Goal: Transaction & Acquisition: Obtain resource

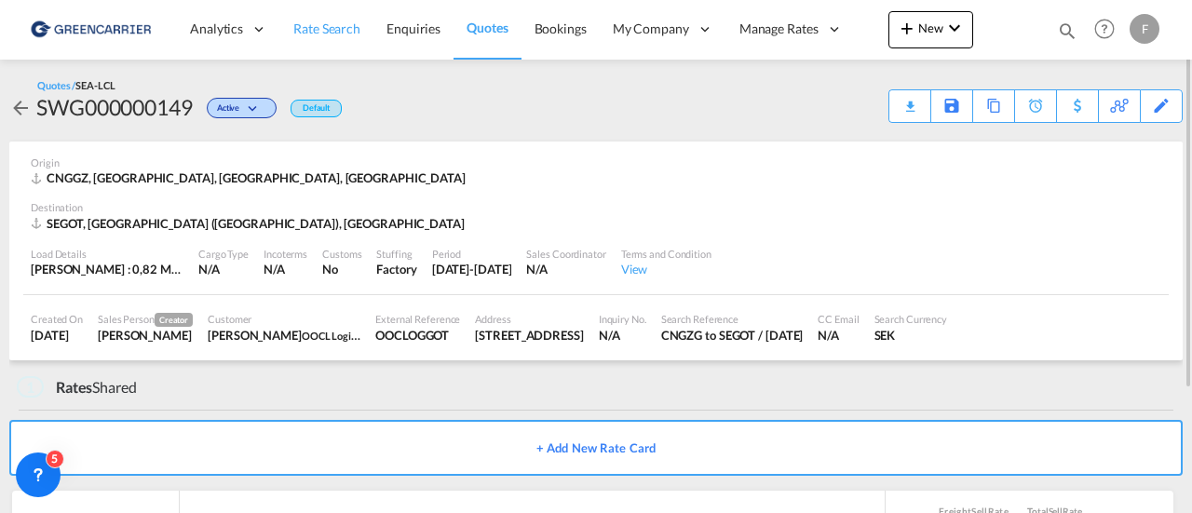
click at [310, 25] on span "Rate Search" at bounding box center [326, 28] width 67 height 16
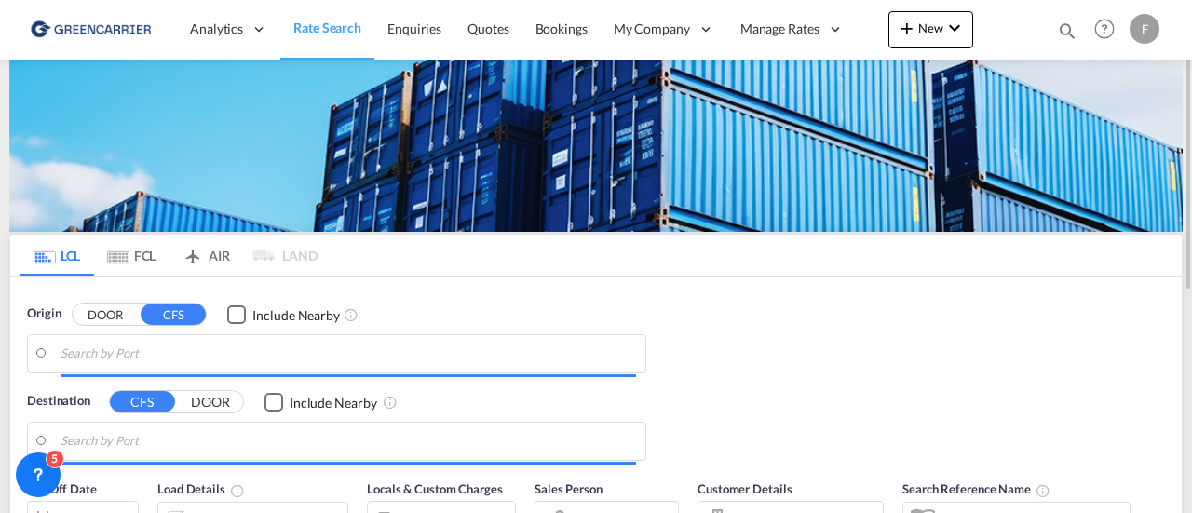
type input "Guangzhou Pt, GD, CNGZG"
type input "[GEOGRAPHIC_DATA] ([GEOGRAPHIC_DATA]), [GEOGRAPHIC_DATA]"
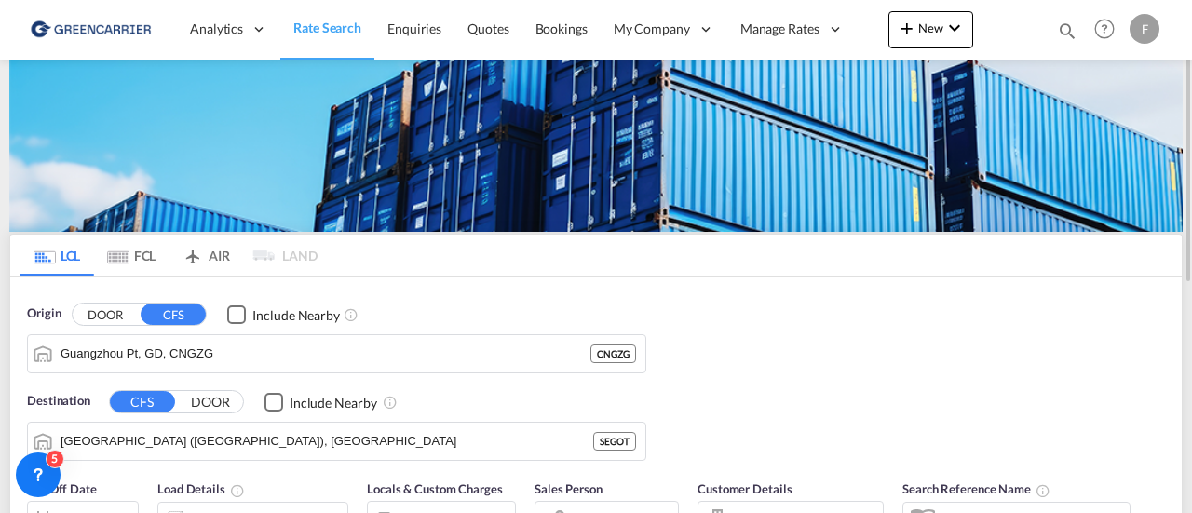
click at [1139, 24] on div "F" at bounding box center [1144, 29] width 30 height 30
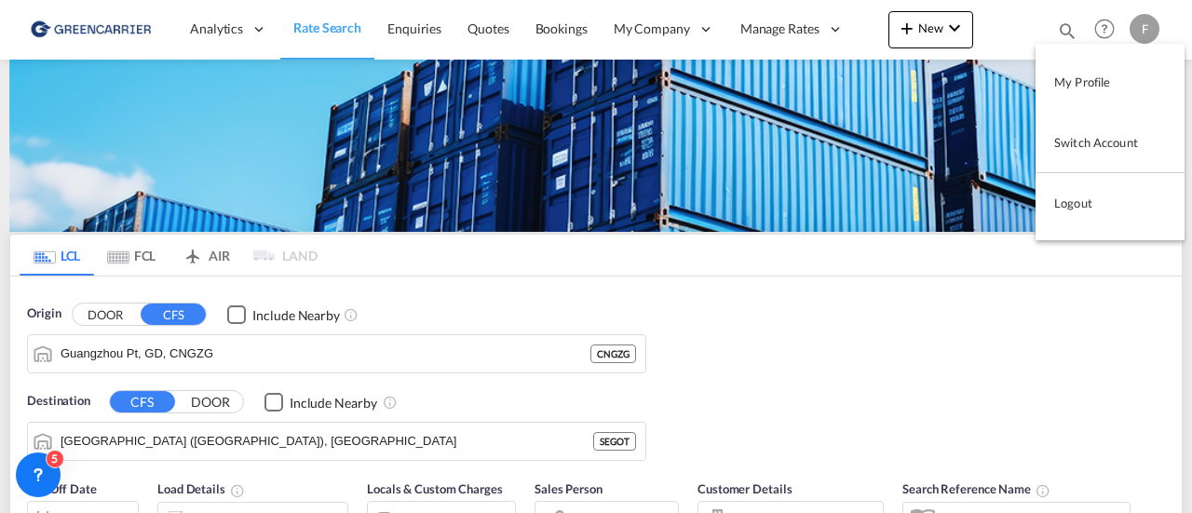
click at [1068, 211] on button "Logout" at bounding box center [1109, 202] width 149 height 37
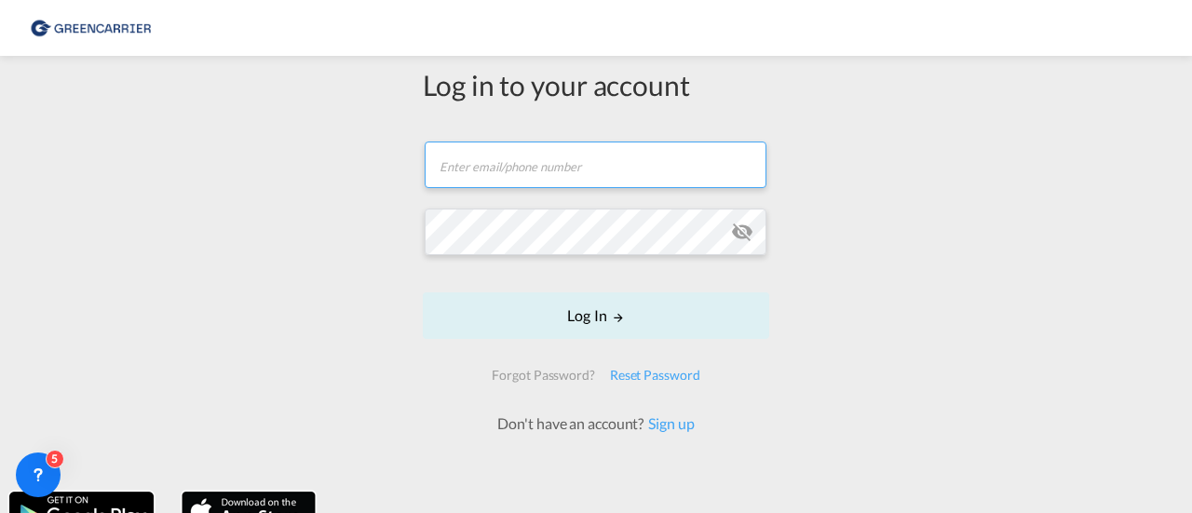
click at [554, 163] on input "text" at bounding box center [596, 165] width 342 height 47
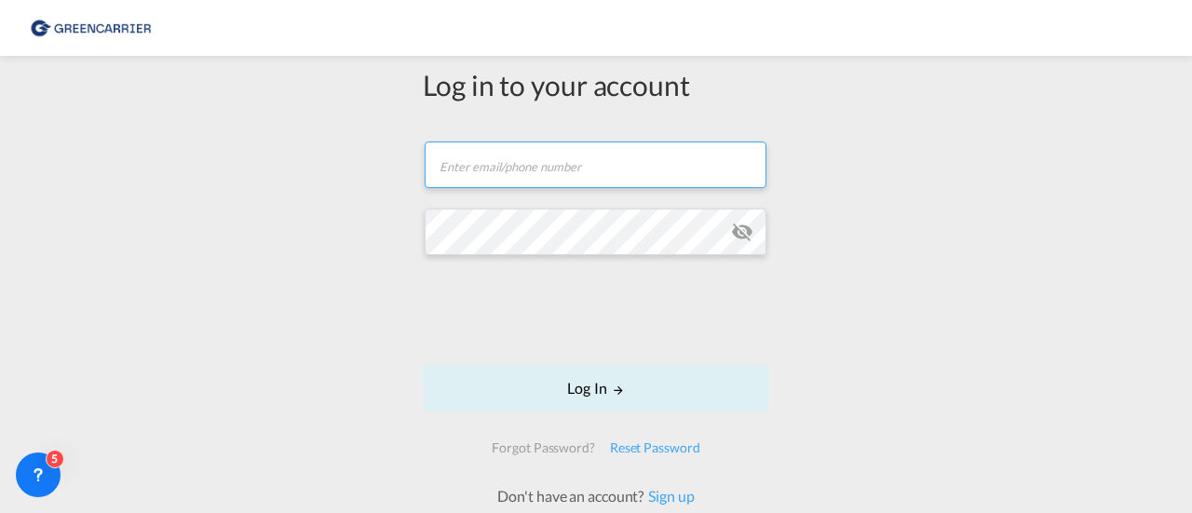
type input "fredrik.fagerman@greencarrier.com"
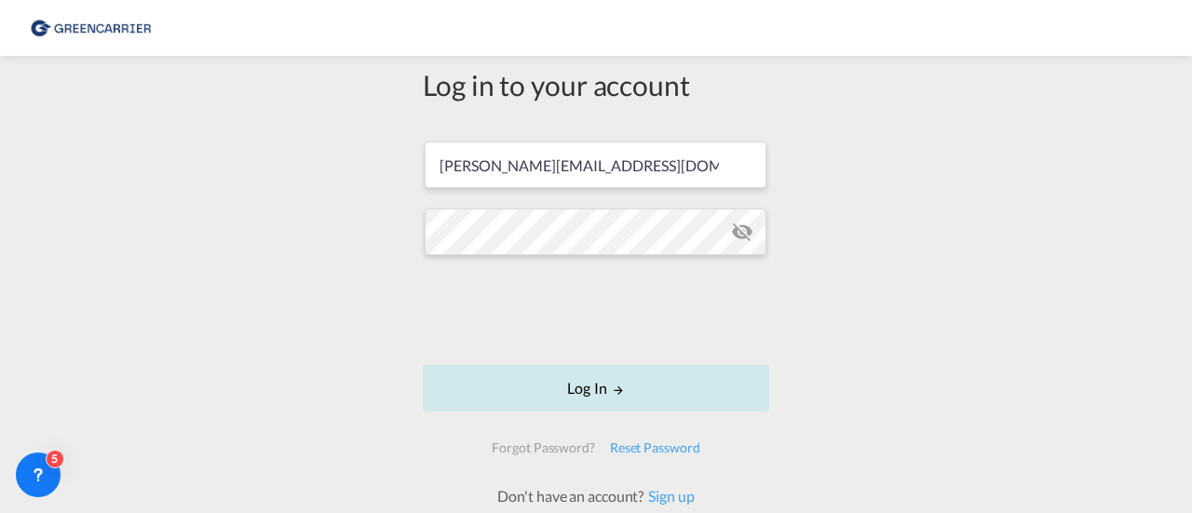
click at [612, 386] on md-icon "LOGIN" at bounding box center [618, 390] width 13 height 13
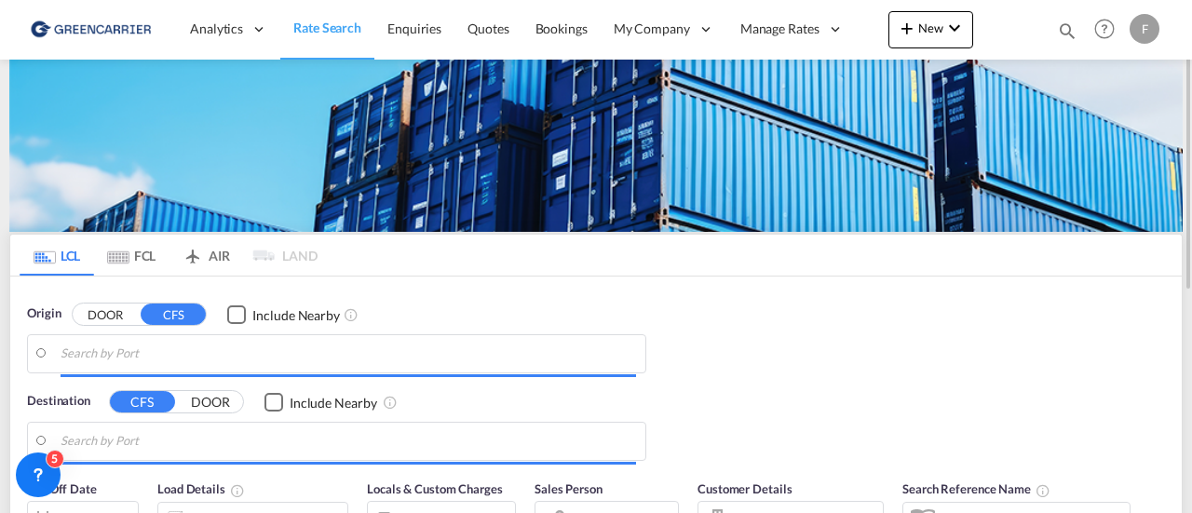
type input "Guangzhou Pt, GD, CNGZG"
type input "[GEOGRAPHIC_DATA] ([GEOGRAPHIC_DATA]), [GEOGRAPHIC_DATA]"
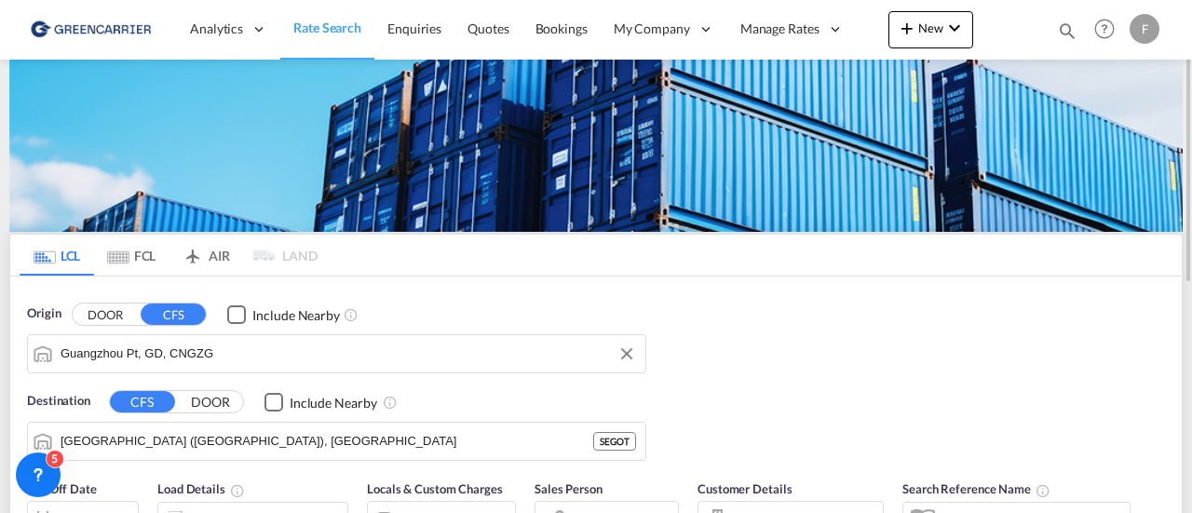
click at [255, 360] on input "Guangzhou Pt, GD, CNGZG" at bounding box center [348, 354] width 575 height 28
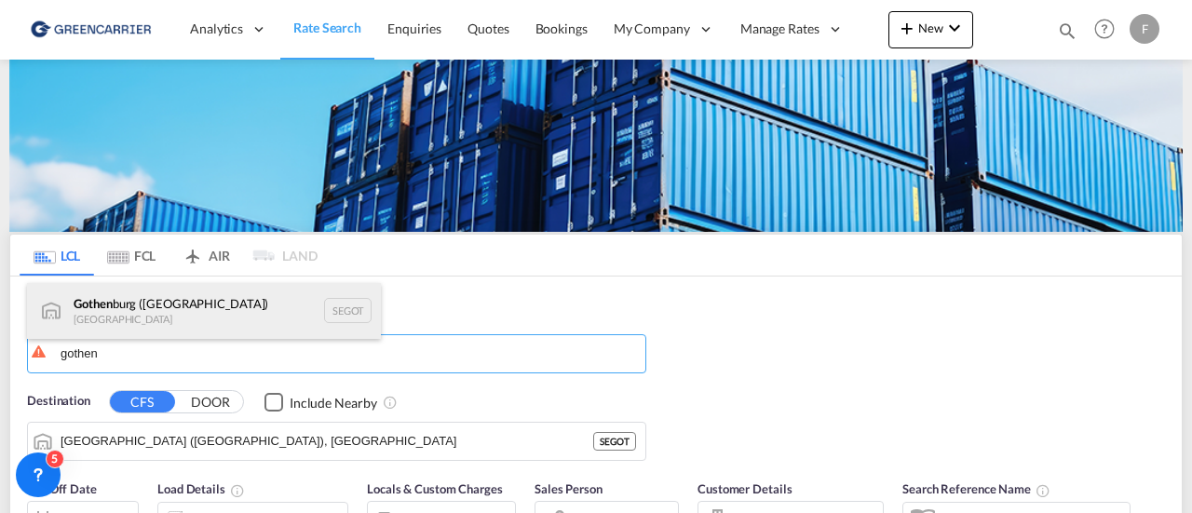
click at [235, 324] on div "Gothen burg (Goteborg) Sweden SEGOT" at bounding box center [204, 311] width 354 height 56
type input "[GEOGRAPHIC_DATA] ([GEOGRAPHIC_DATA]), [GEOGRAPHIC_DATA]"
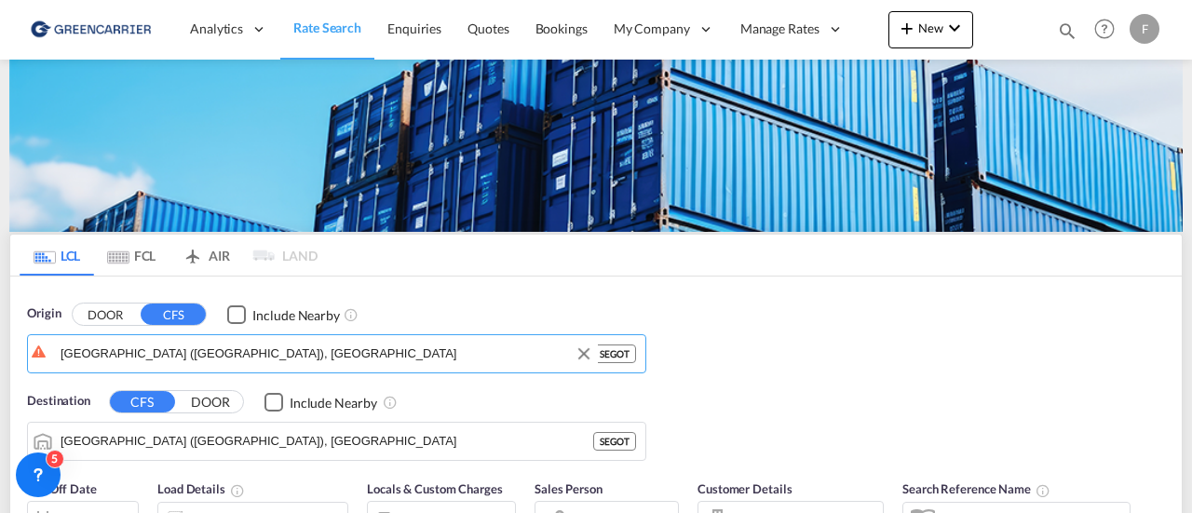
scroll to position [88, 0]
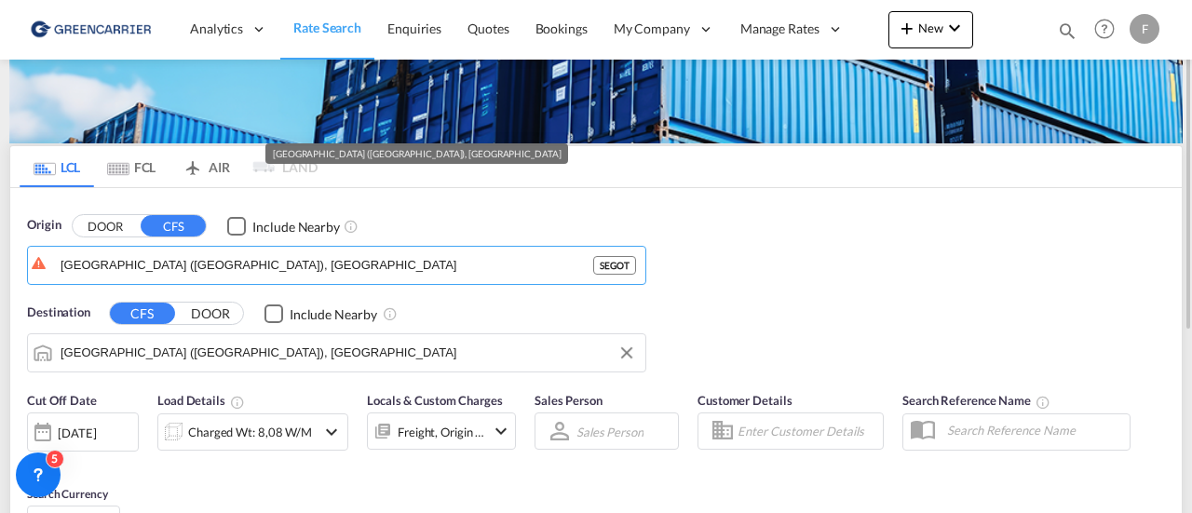
click at [300, 350] on input "[GEOGRAPHIC_DATA] ([GEOGRAPHIC_DATA]), [GEOGRAPHIC_DATA]" at bounding box center [348, 353] width 575 height 28
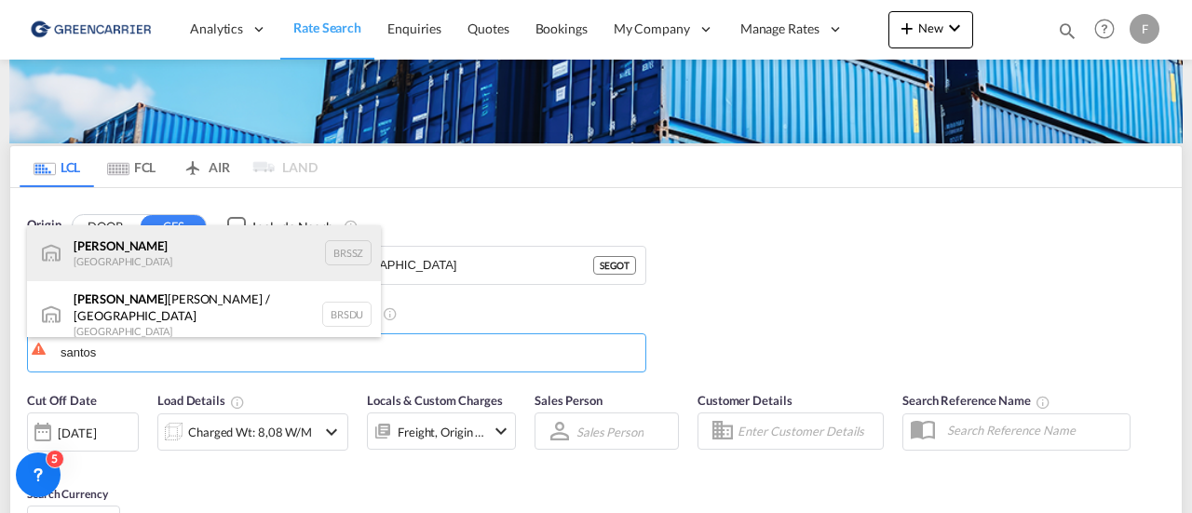
click at [228, 277] on div "Santos Brazil BRSSZ" at bounding box center [204, 253] width 354 height 56
type input "Santos, BRSSZ"
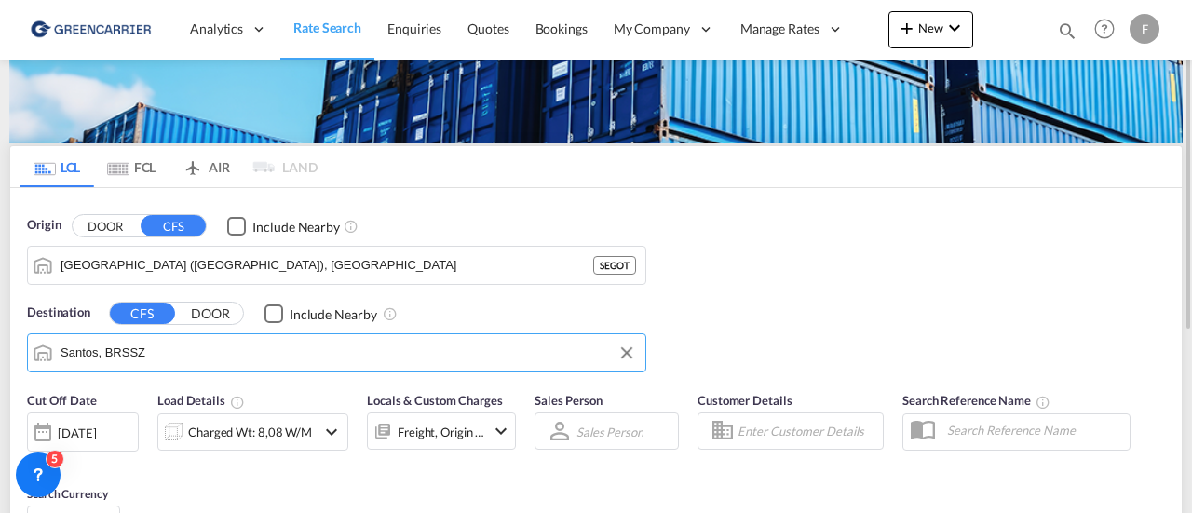
click at [749, 425] on input "Enter Customer Details" at bounding box center [807, 431] width 140 height 28
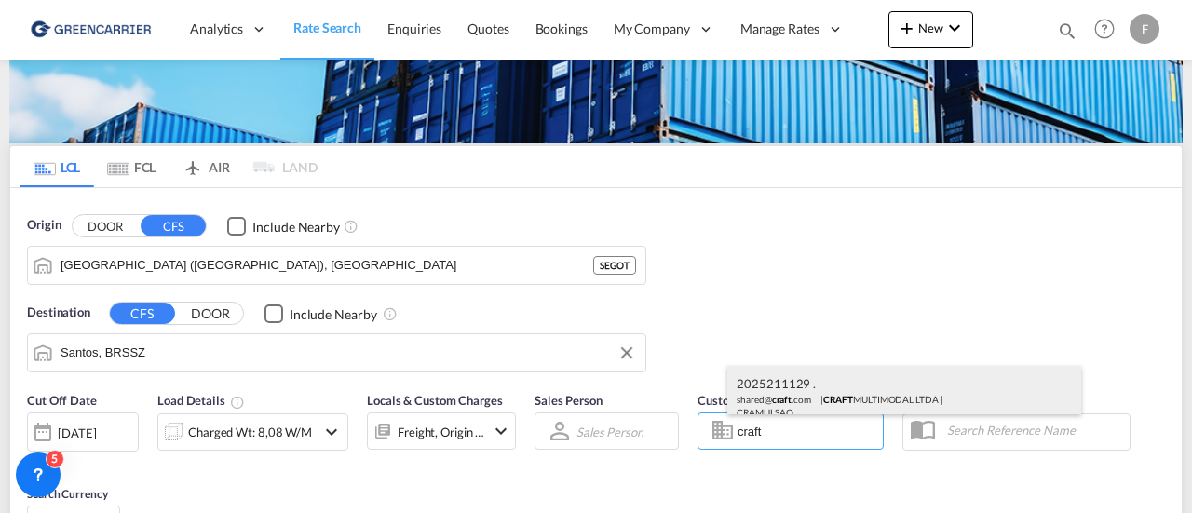
click at [797, 397] on div "2025211129 . shared@ craft .com | CRAFT MULTIMODAL LTDA | CRAMULSAO" at bounding box center [904, 396] width 354 height 61
type input "CRAFT MULTIMODAL LTDA, 2025211129 ., [EMAIL_ADDRESS][DOMAIN_NAME]"
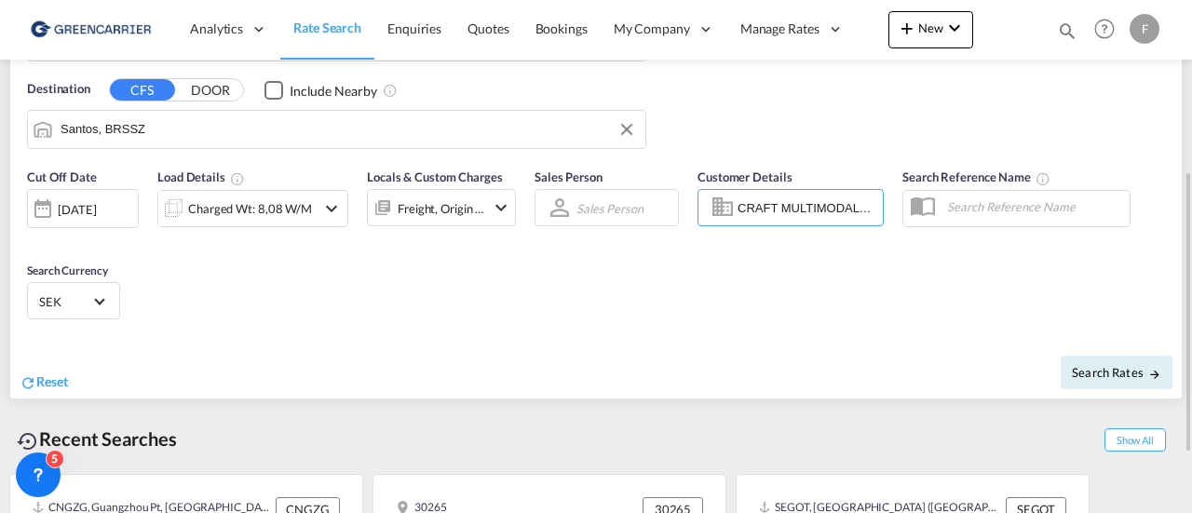
scroll to position [317, 0]
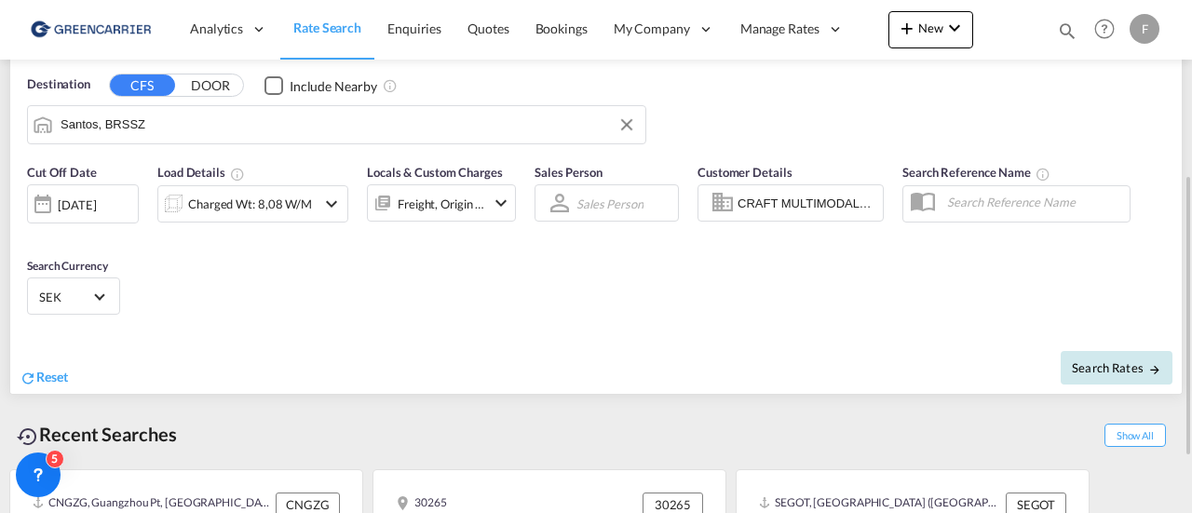
click at [1095, 360] on span "Search Rates" at bounding box center [1116, 367] width 89 height 15
type input "SEGOT to BRSSZ / [DATE]"
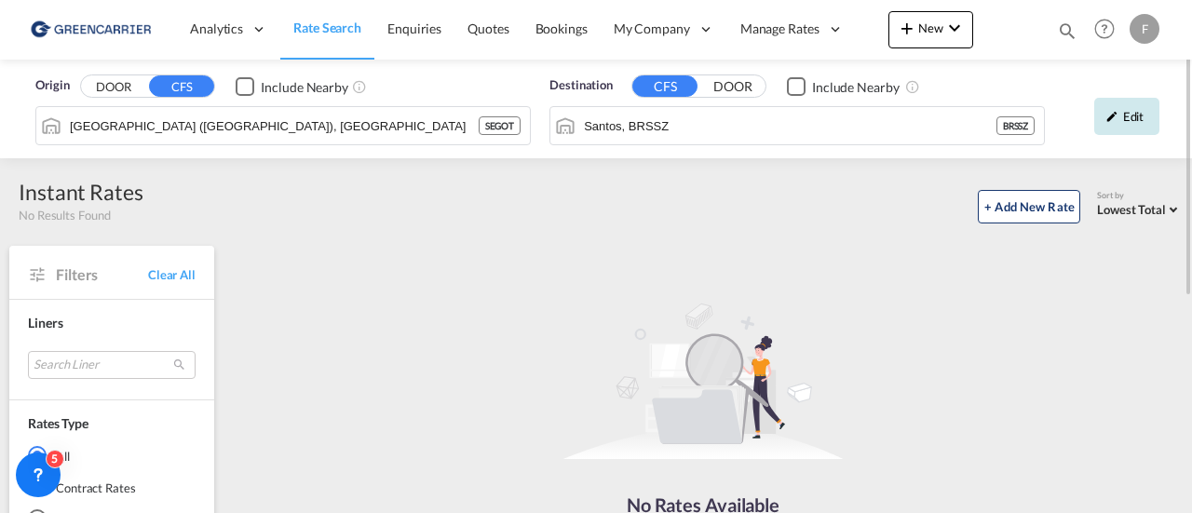
click at [1124, 123] on div "Edit" at bounding box center [1126, 116] width 65 height 37
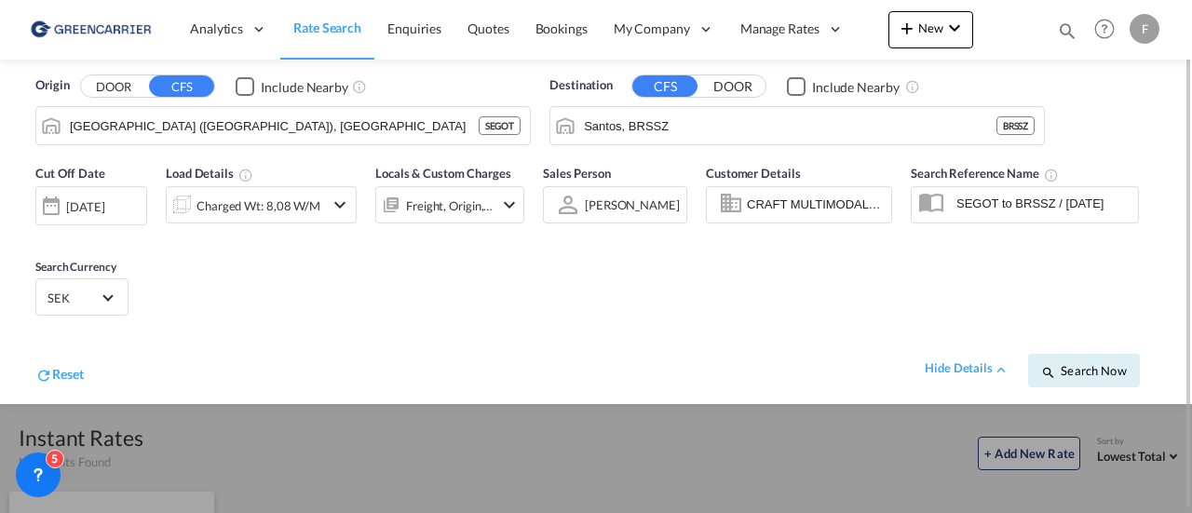
click at [317, 31] on span "Rate Search" at bounding box center [327, 28] width 68 height 16
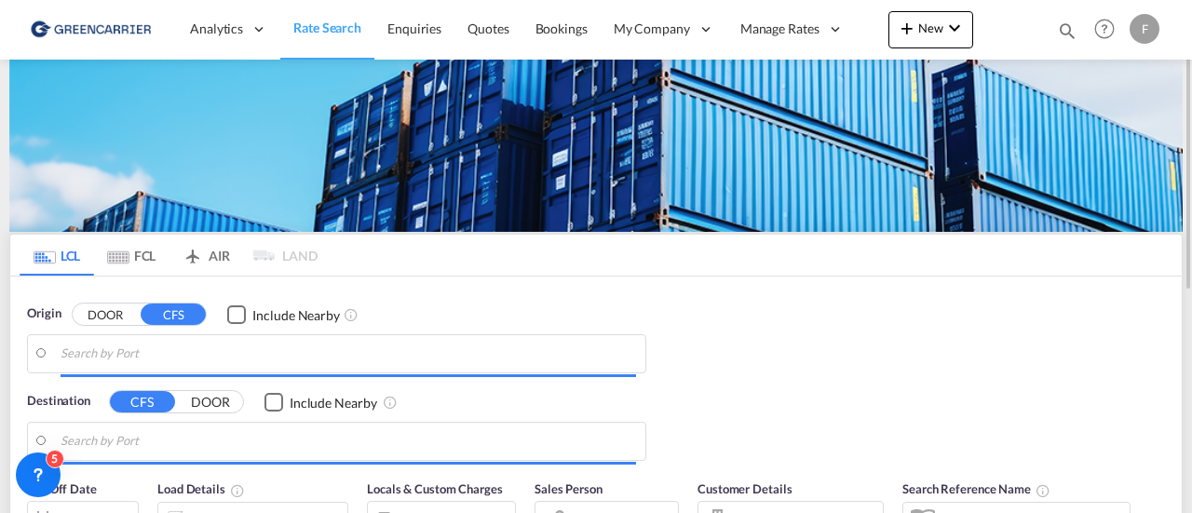
type input "[GEOGRAPHIC_DATA] ([GEOGRAPHIC_DATA]), [GEOGRAPHIC_DATA]"
type input "Santos, BRSSZ"
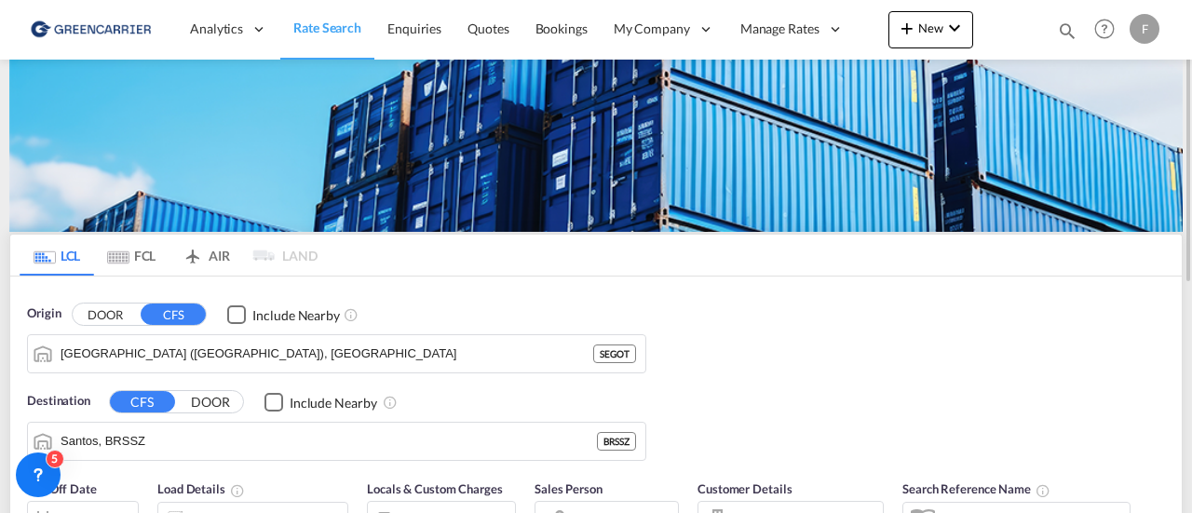
click at [1144, 25] on div "F" at bounding box center [1144, 29] width 30 height 30
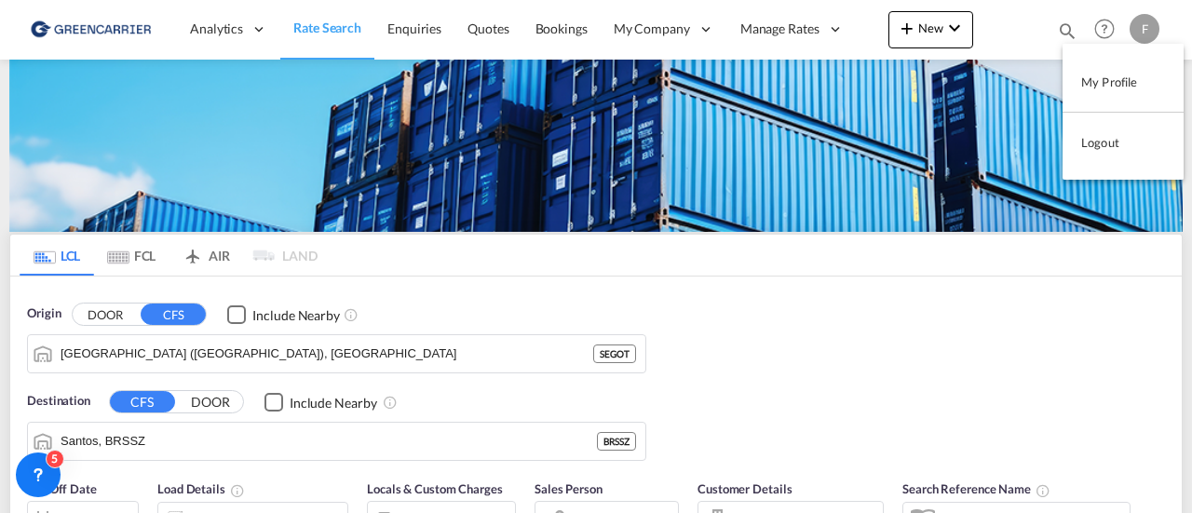
click at [1112, 84] on button "My Profile" at bounding box center [1122, 81] width 121 height 37
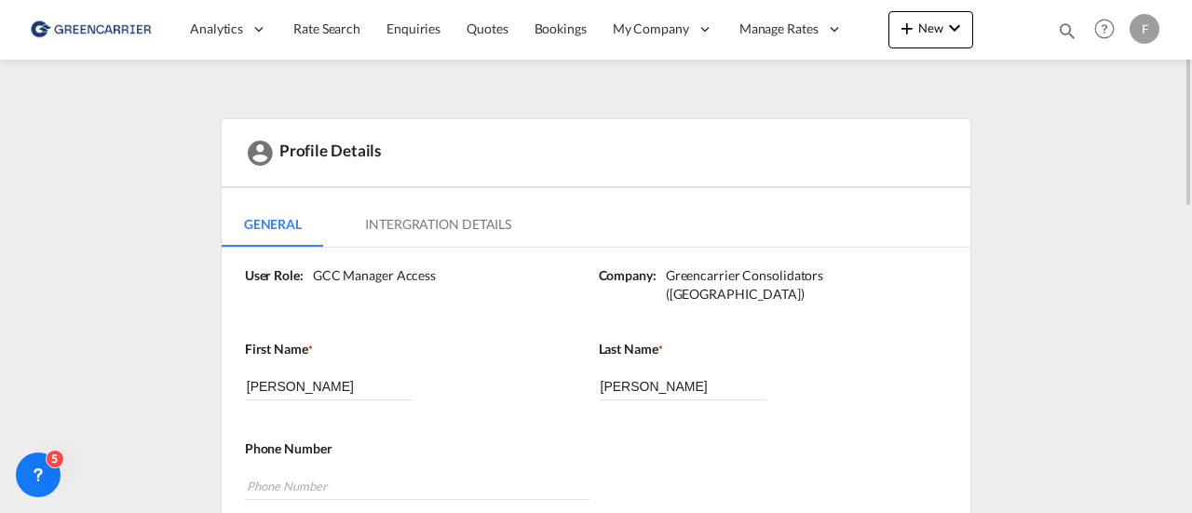
click at [1140, 37] on div "F" at bounding box center [1144, 29] width 30 height 30
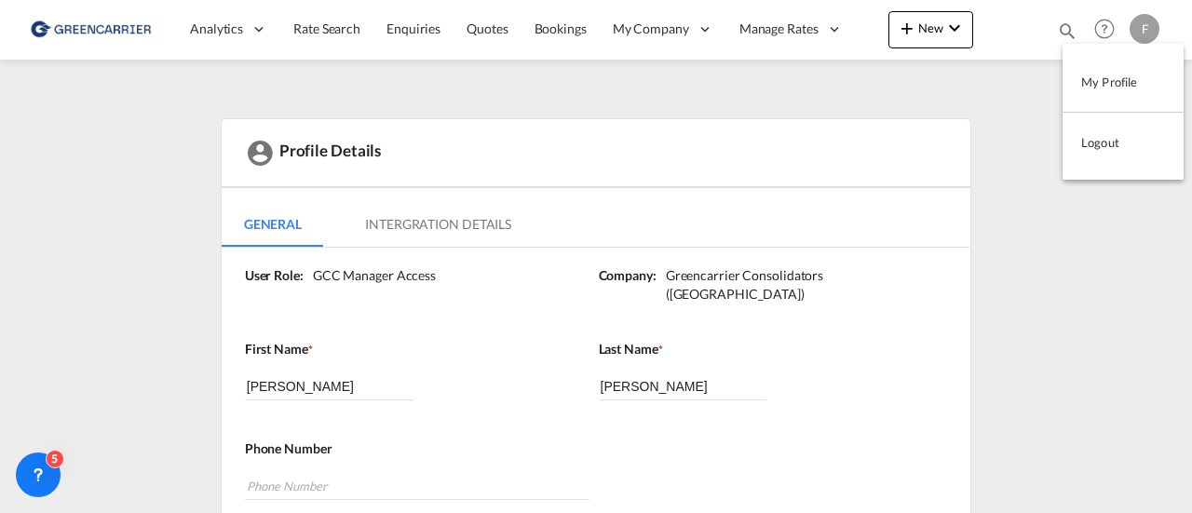
click at [946, 115] on md-backdrop at bounding box center [596, 256] width 1192 height 513
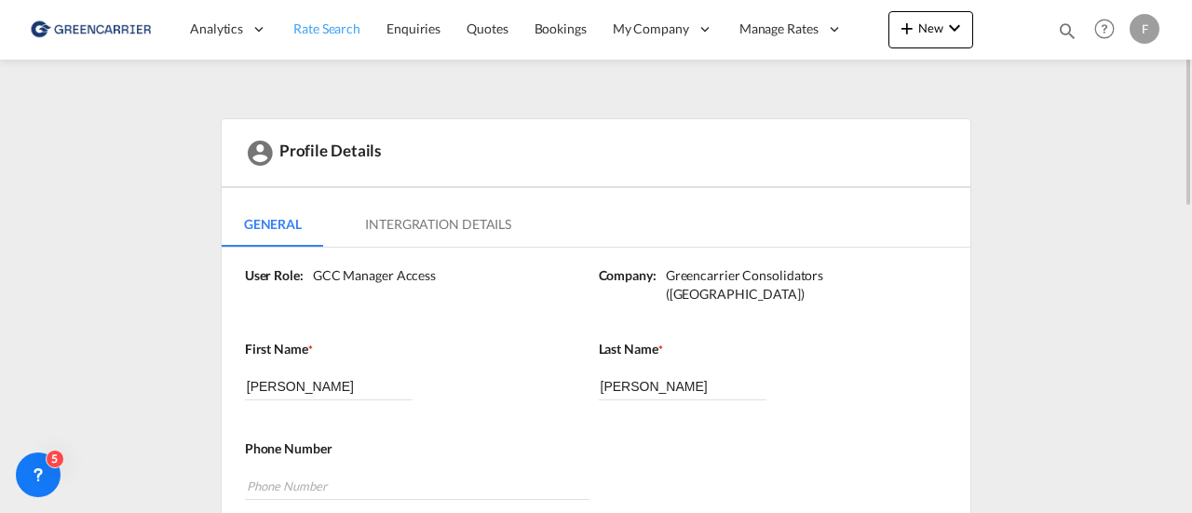
click at [311, 14] on link "Rate Search" at bounding box center [326, 29] width 93 height 61
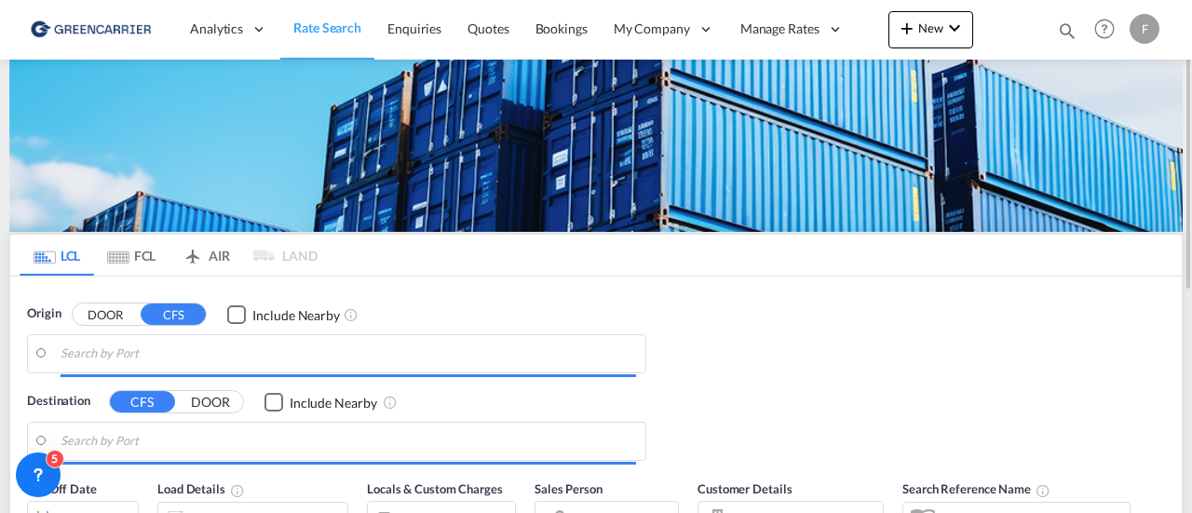
type input "[GEOGRAPHIC_DATA] ([GEOGRAPHIC_DATA]), [GEOGRAPHIC_DATA]"
type input "Santos, BRSSZ"
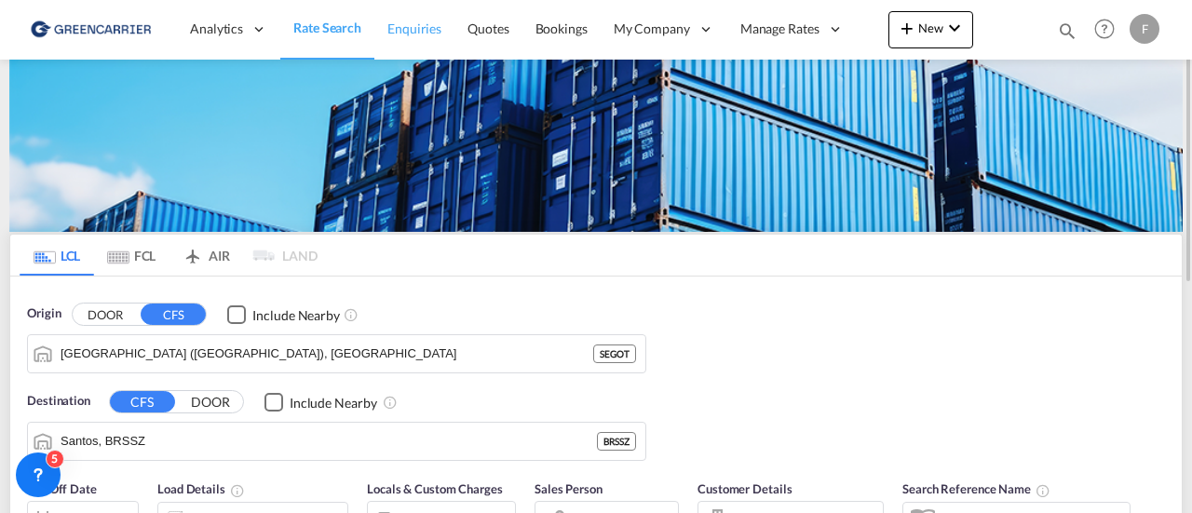
click at [407, 27] on span "Enquiries" at bounding box center [414, 28] width 54 height 16
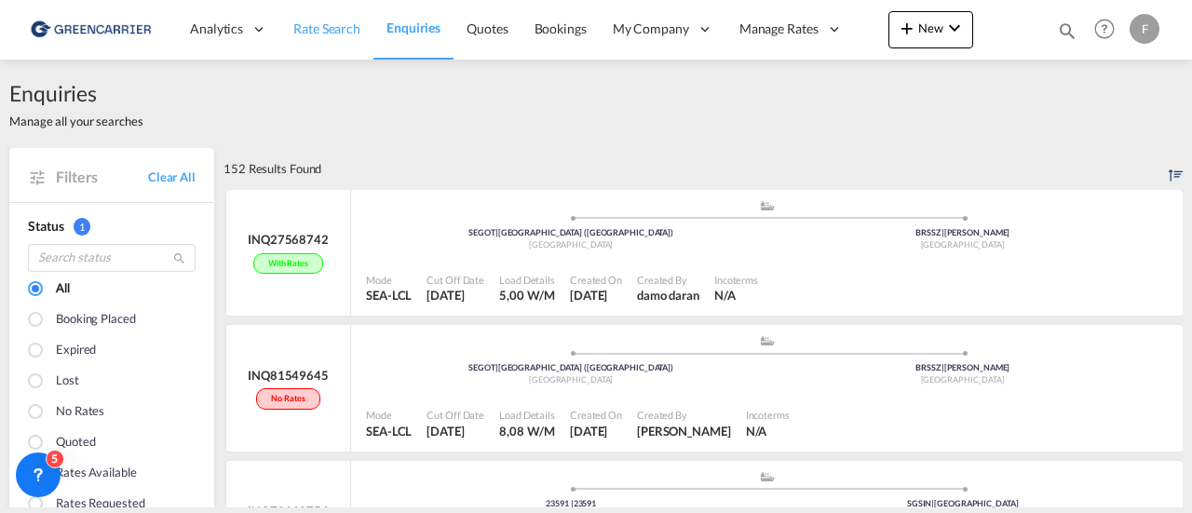
click at [318, 20] on span "Rate Search" at bounding box center [326, 28] width 67 height 16
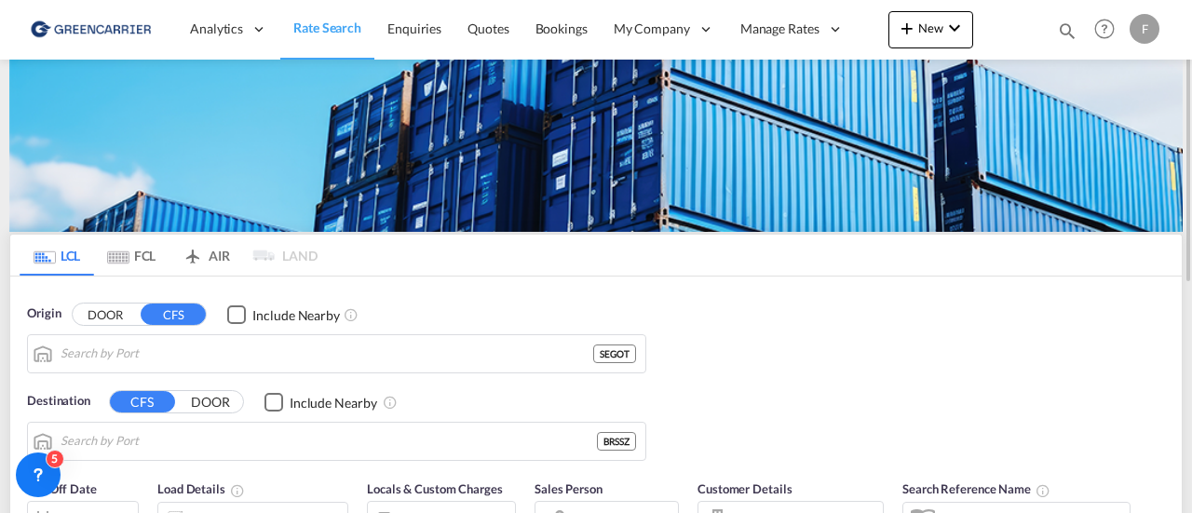
type input "[GEOGRAPHIC_DATA] ([GEOGRAPHIC_DATA]), [GEOGRAPHIC_DATA]"
type input "Santos, BRSSZ"
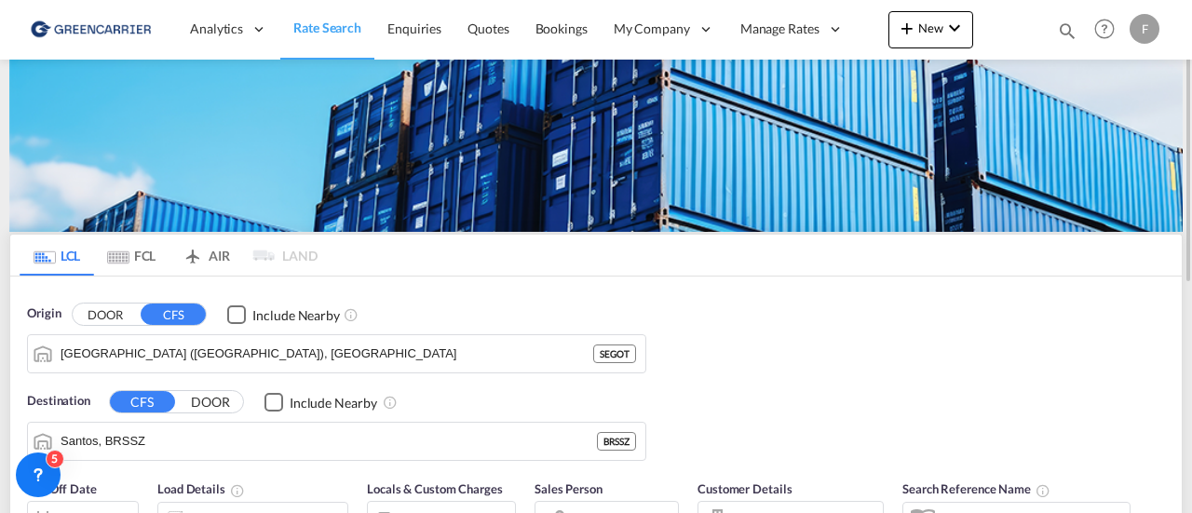
click at [343, 21] on span "Rate Search" at bounding box center [327, 28] width 68 height 16
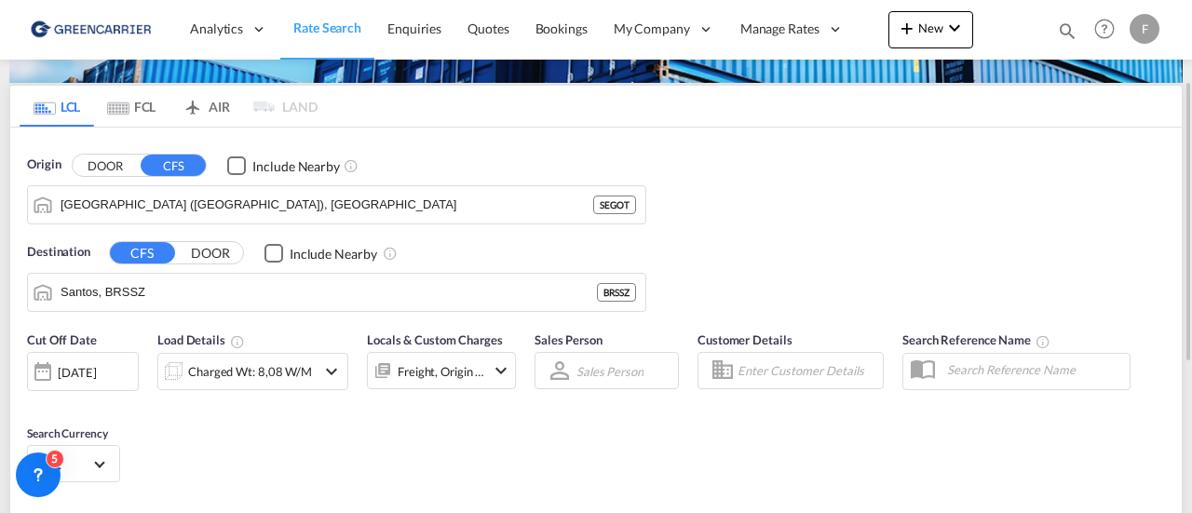
scroll to position [147, 0]
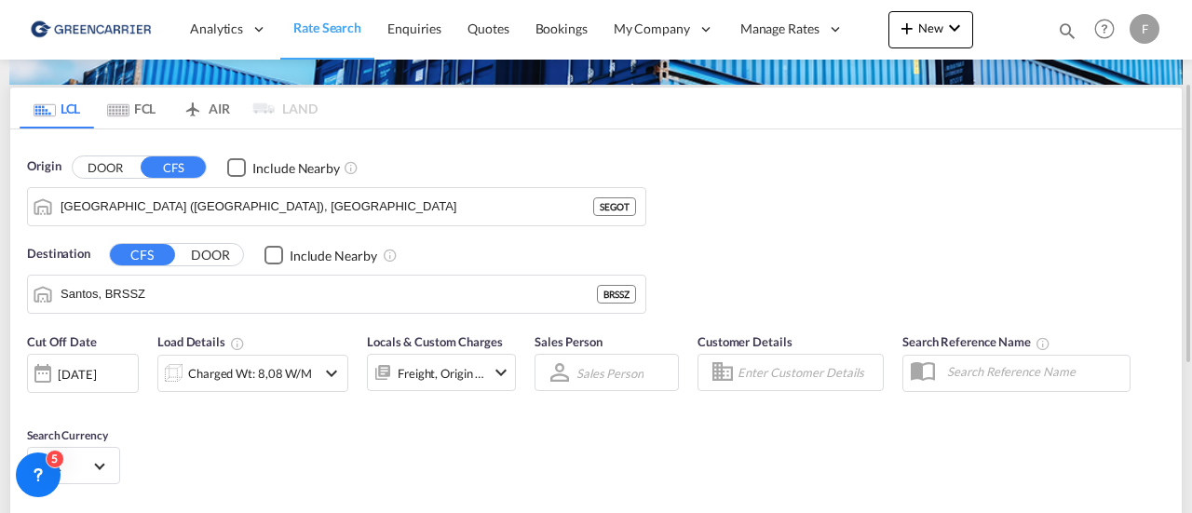
click at [284, 374] on div "Charged Wt: 8,08 W/M" at bounding box center [250, 373] width 124 height 26
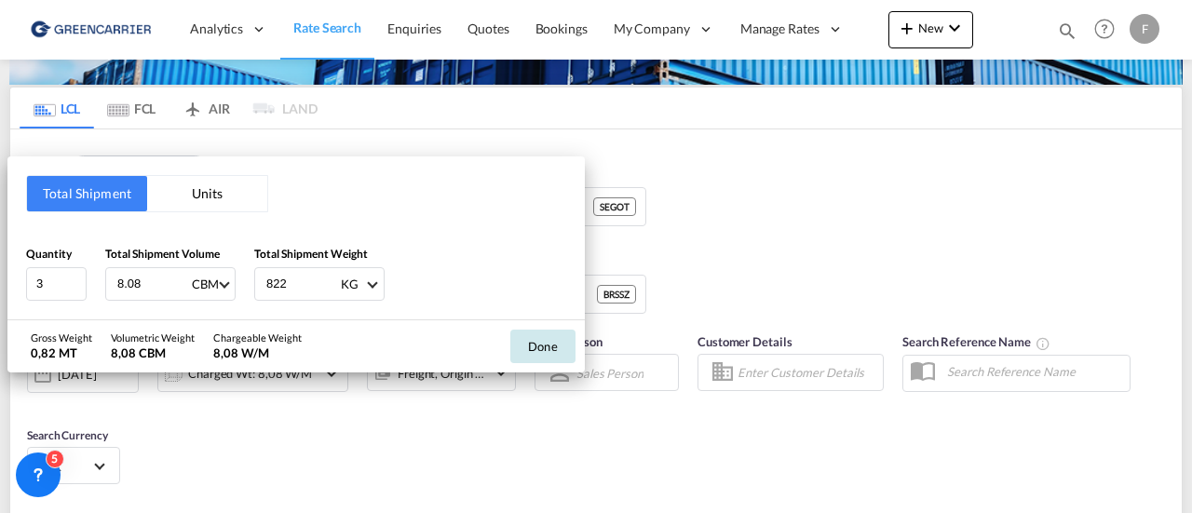
click at [540, 342] on button "Done" at bounding box center [542, 347] width 65 height 34
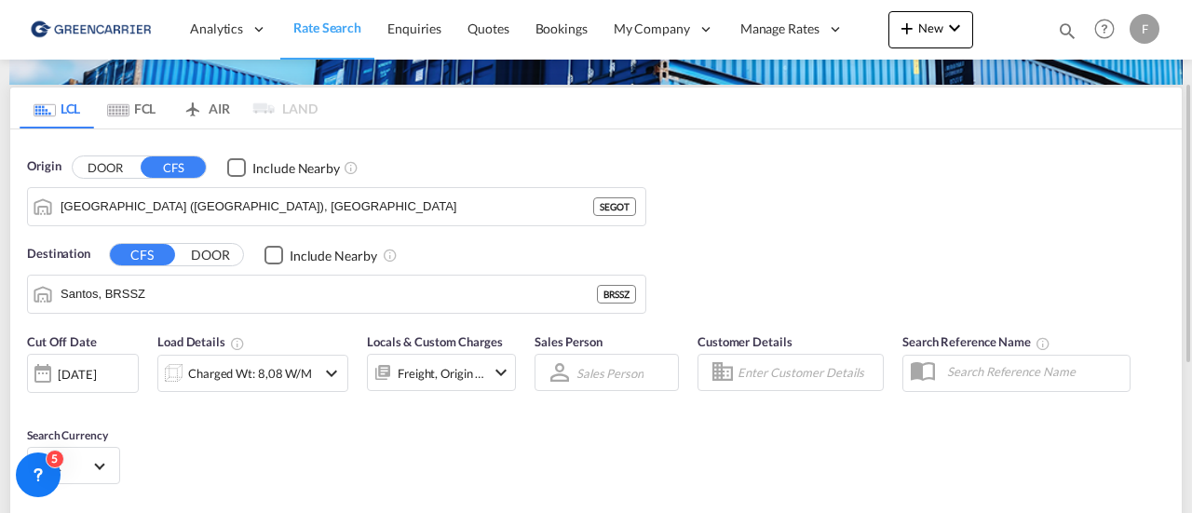
click at [768, 368] on input "Enter Customer Details" at bounding box center [807, 372] width 140 height 28
click at [787, 324] on div "Customer Details craft" at bounding box center [790, 369] width 205 height 93
click at [777, 371] on body "Analytics Reports Dashboard Rate Search Enquiries Quotes Bookings" at bounding box center [596, 256] width 1192 height 513
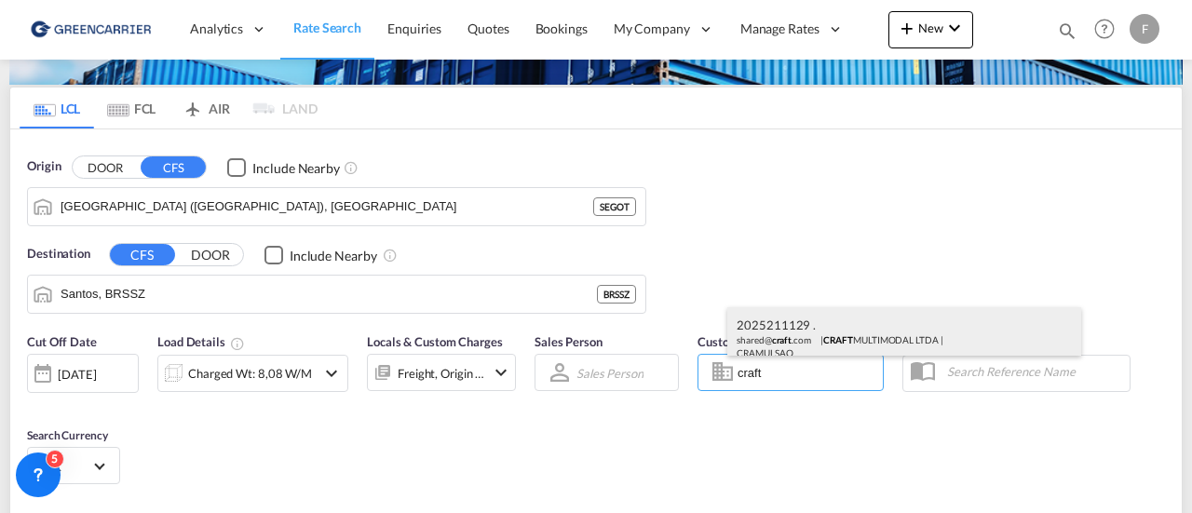
click at [793, 335] on div "2025211129 . shared@ craft .com | CRAFT MULTIMODAL LTDA | CRAMULSAO" at bounding box center [904, 337] width 354 height 61
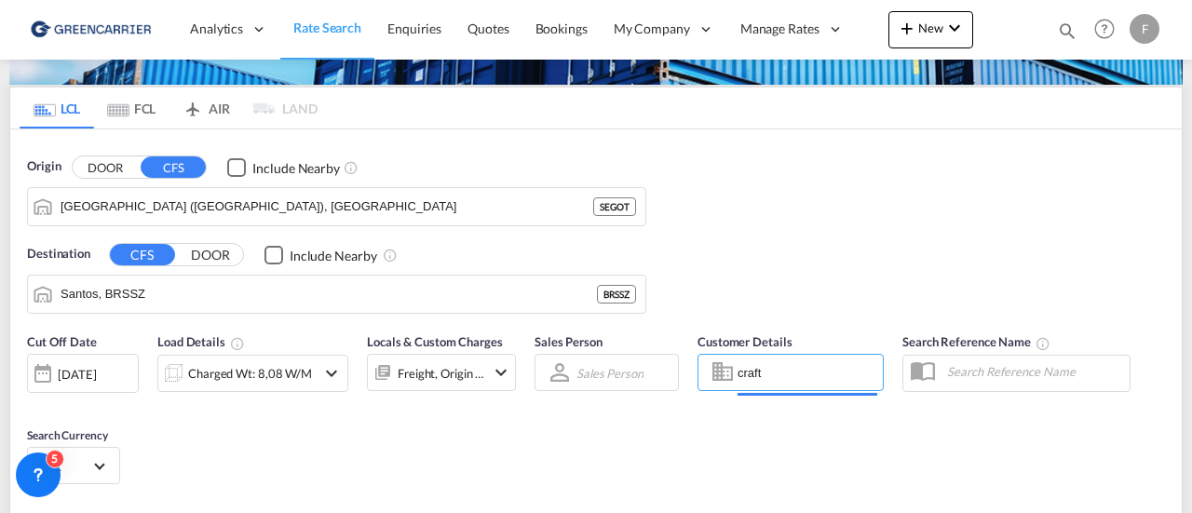
type input "CRAFT MULTIMODAL LTDA, 2025211129 ., [EMAIL_ADDRESS][DOMAIN_NAME]"
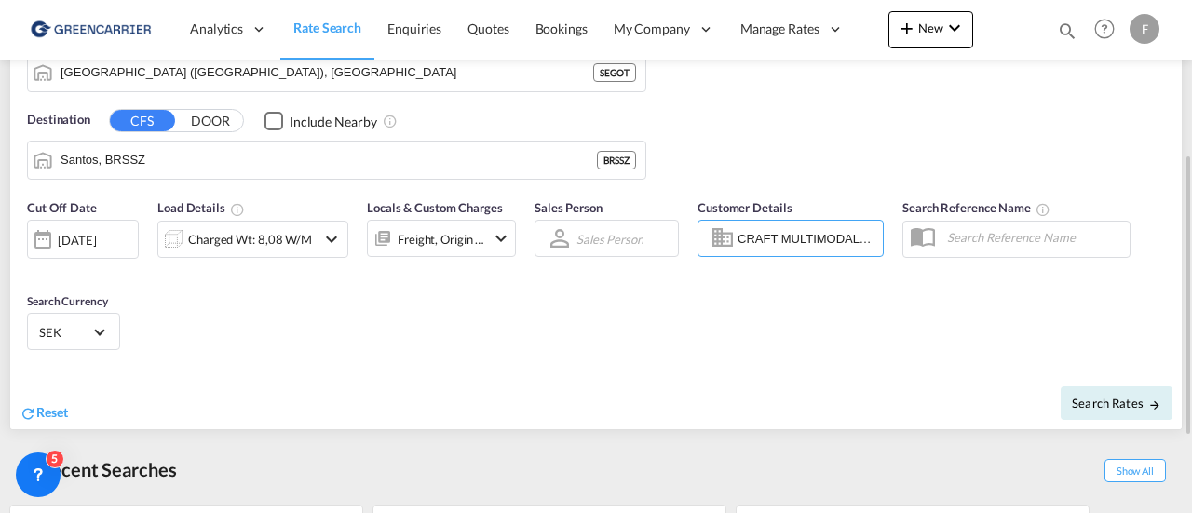
scroll to position [281, 0]
click at [1101, 397] on span "Search Rates" at bounding box center [1116, 403] width 89 height 15
type input "SEGOT to BRSSZ / [DATE]"
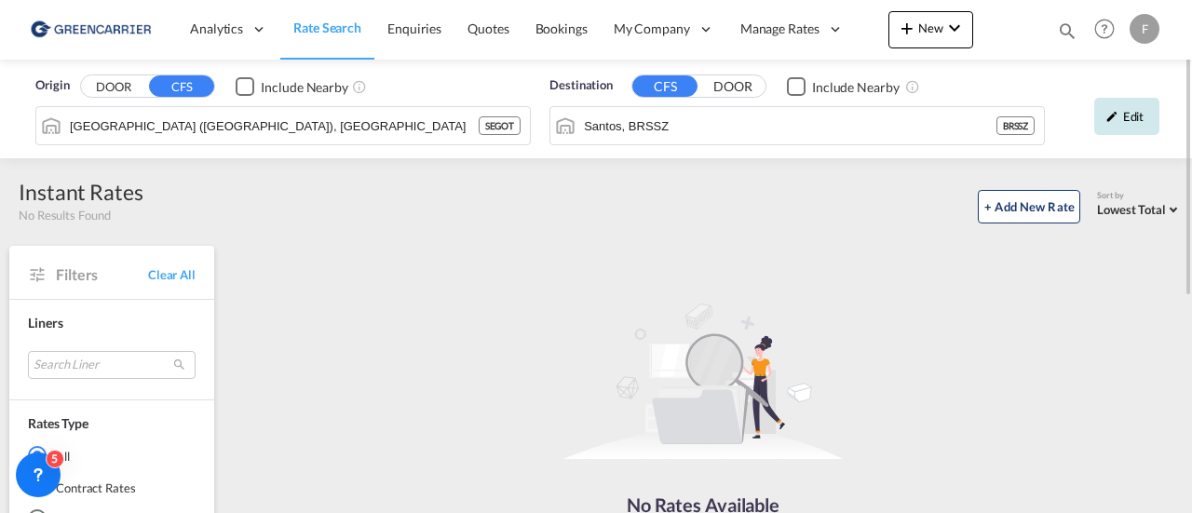
click at [1129, 108] on div "Edit" at bounding box center [1126, 116] width 65 height 37
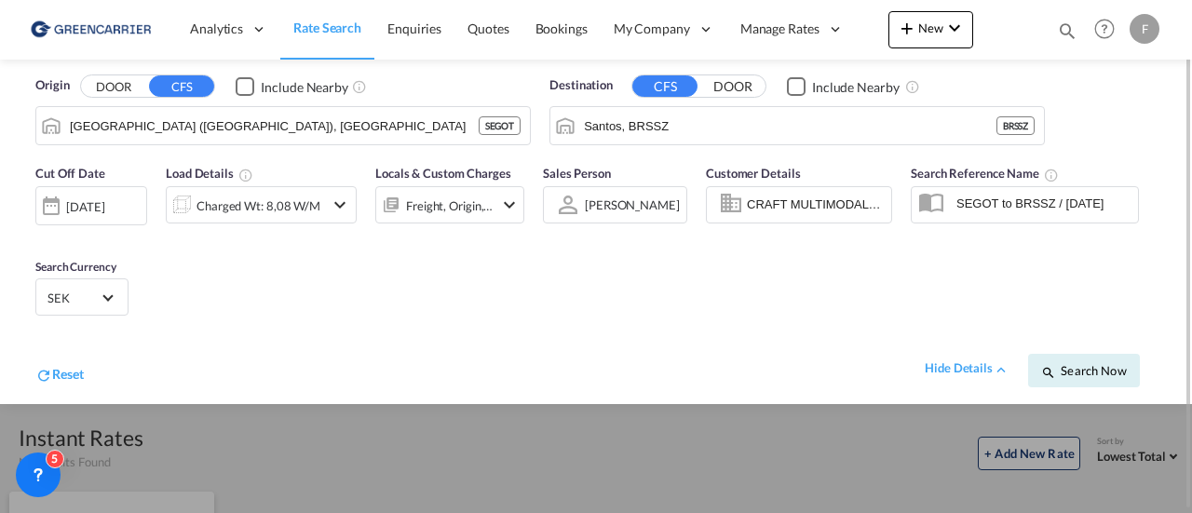
click at [814, 209] on input "CRAFT MULTIMODAL LTDA, 2025211129 ., [EMAIL_ADDRESS][DOMAIN_NAME]" at bounding box center [816, 205] width 139 height 28
click at [877, 202] on md-icon "Clear Input" at bounding box center [876, 205] width 20 height 20
click at [810, 286] on div "Cut Off Date 25 Sep 2025 25 Sep 2025 Load Details Charged Wt: 8,08 W/M Locals &…" at bounding box center [596, 280] width 1154 height 250
click at [1095, 367] on span "Search Now" at bounding box center [1083, 370] width 85 height 15
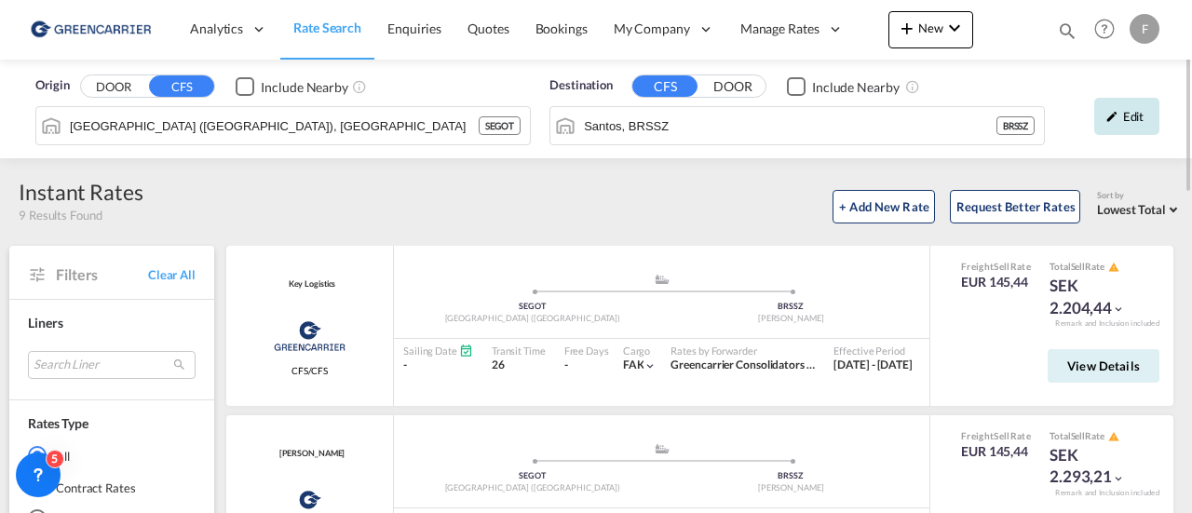
click at [1126, 122] on div "Edit" at bounding box center [1126, 116] width 65 height 37
click at [1127, 115] on div "Edit" at bounding box center [1126, 116] width 65 height 37
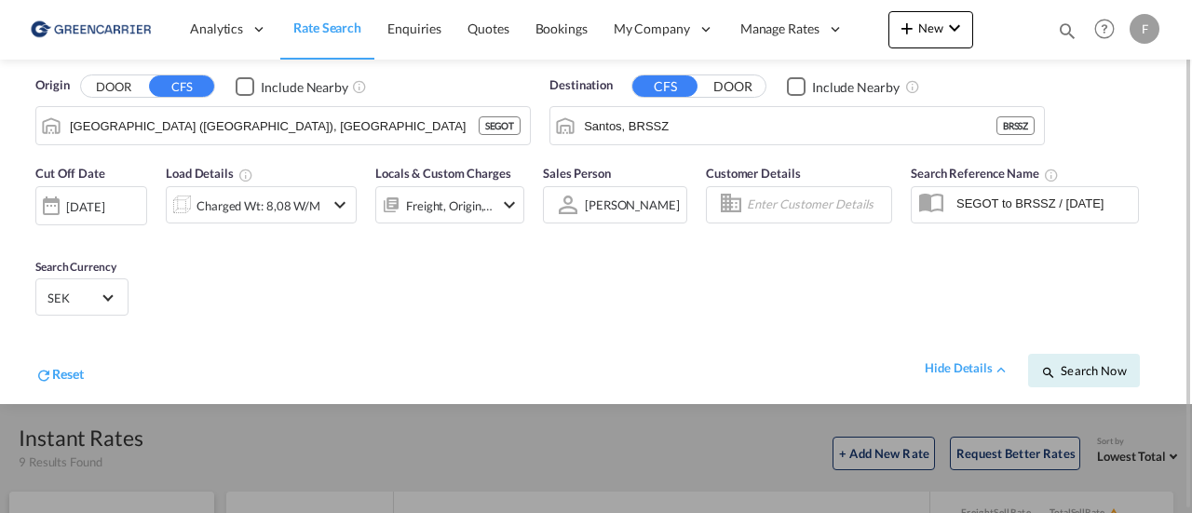
click at [789, 198] on input "Enter Customer Details" at bounding box center [816, 205] width 139 height 28
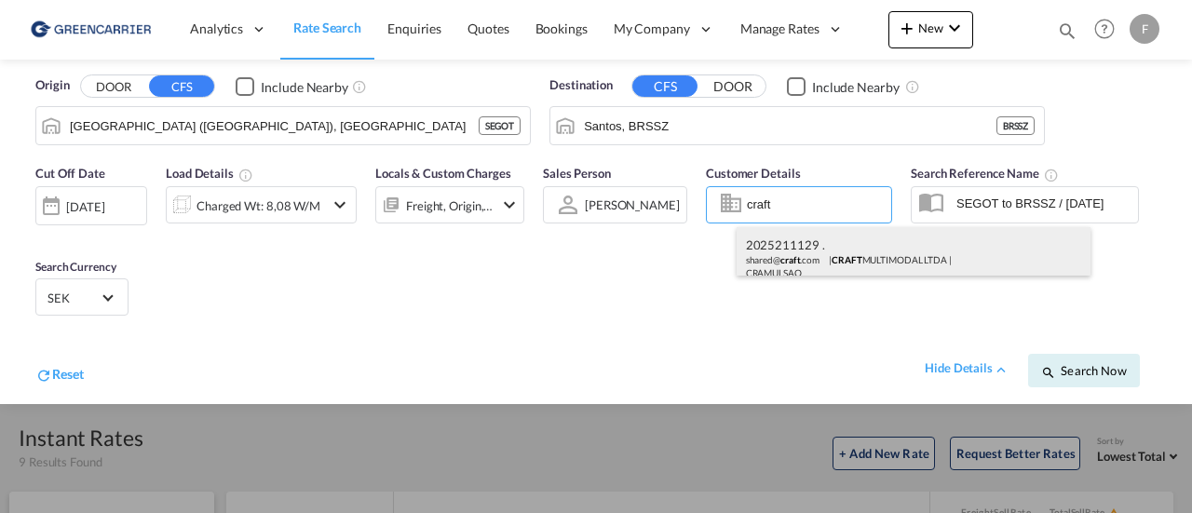
click at [807, 254] on div "2025211129 . shared@ craft .com | CRAFT MULTIMODAL LTDA | CRAMULSAO" at bounding box center [913, 257] width 354 height 61
type input "CRAFT MULTIMODAL LTDA, 2025211129 ., [EMAIL_ADDRESS][DOMAIN_NAME]"
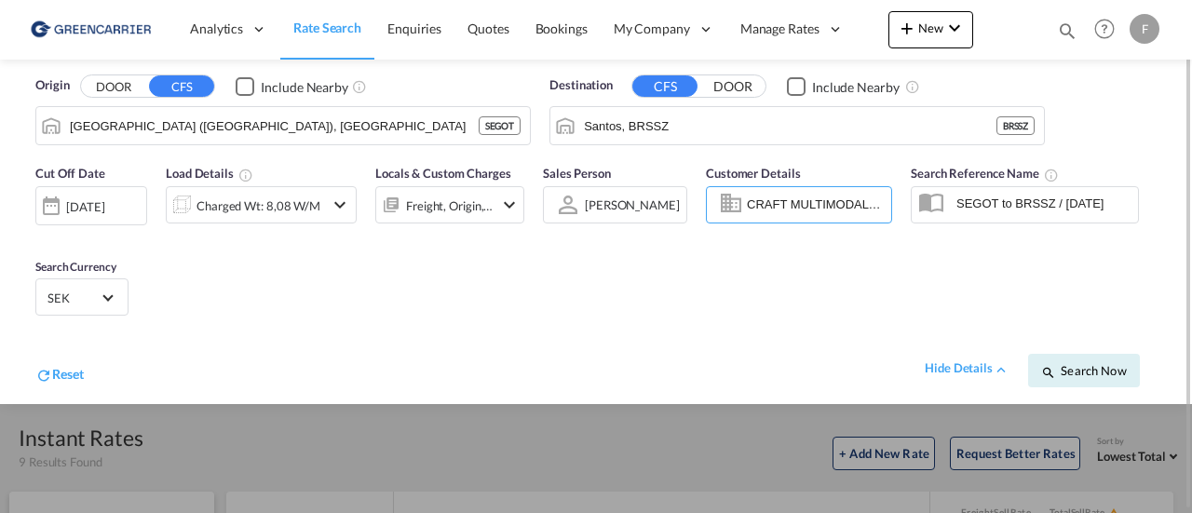
click at [1040, 208] on input "SEGOT to BRSSZ / [DATE]" at bounding box center [1042, 203] width 191 height 28
click at [1088, 370] on span "Search Now" at bounding box center [1083, 370] width 85 height 15
